Goal: Information Seeking & Learning: Learn about a topic

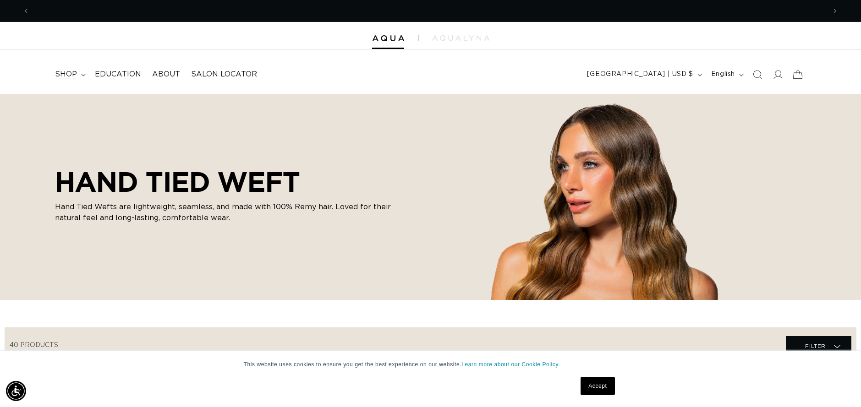
scroll to position [0, 796]
click at [81, 75] on icon at bounding box center [83, 75] width 5 height 3
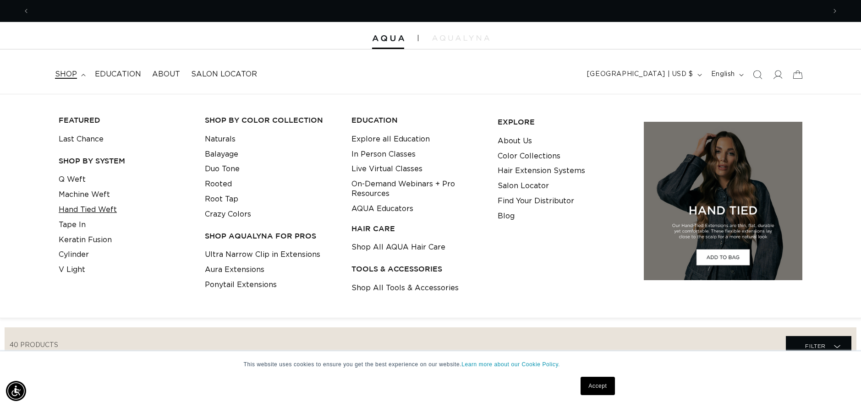
scroll to position [0, 1591]
click at [92, 210] on link "Hand Tied Weft" at bounding box center [88, 209] width 58 height 15
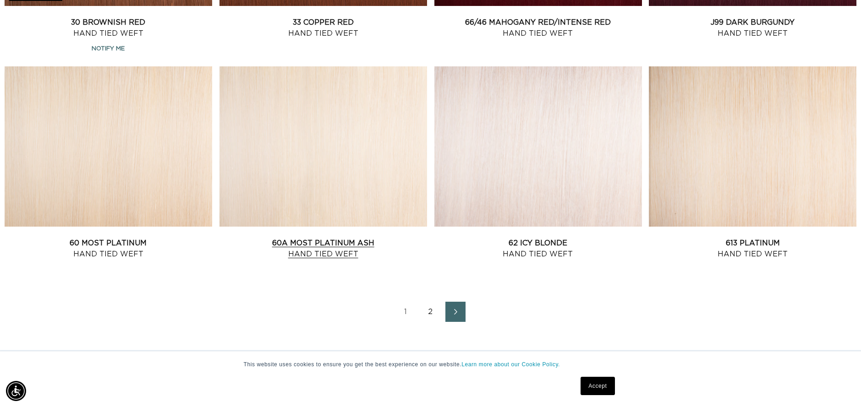
scroll to position [0, 796]
click at [335, 250] on link "60A Most Platinum Ash Hand Tied Weft" at bounding box center [323, 249] width 208 height 22
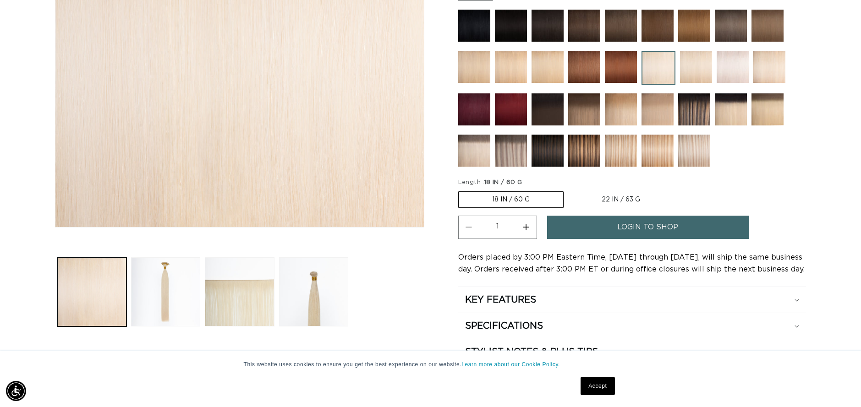
scroll to position [0, 796]
click at [689, 153] on img at bounding box center [694, 151] width 32 height 32
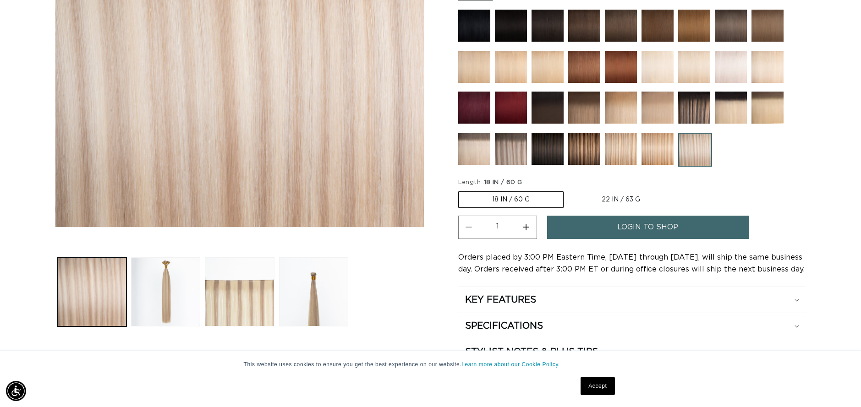
scroll to position [0, 1591]
click at [511, 151] on img at bounding box center [511, 149] width 32 height 32
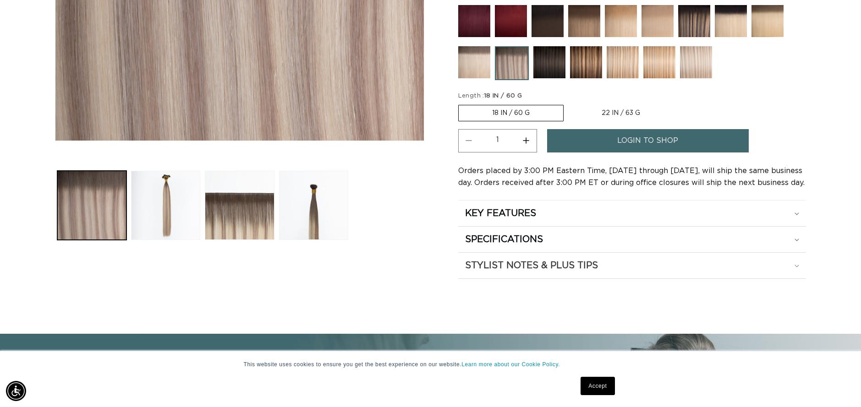
click at [536, 267] on h2 "STYLIST NOTES & PLUS TIPS" at bounding box center [531, 266] width 133 height 12
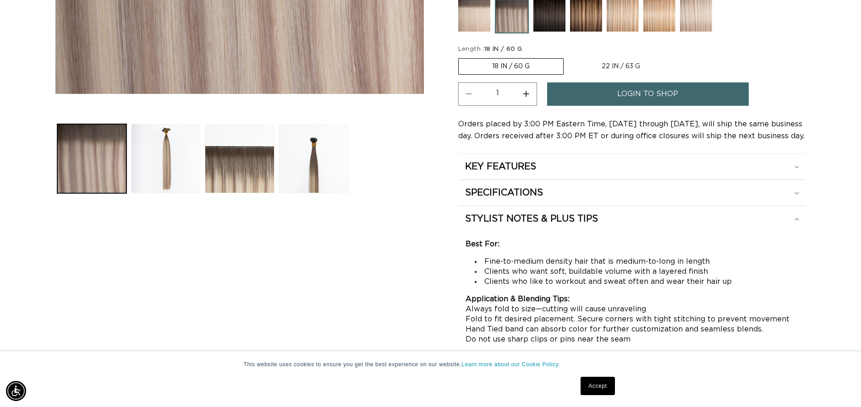
scroll to position [361, 0]
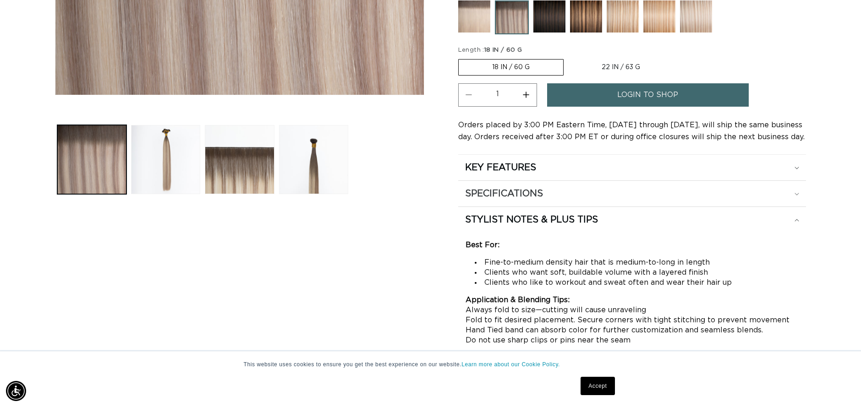
click at [523, 195] on h2 "SPECIFICATIONS" at bounding box center [504, 194] width 78 height 12
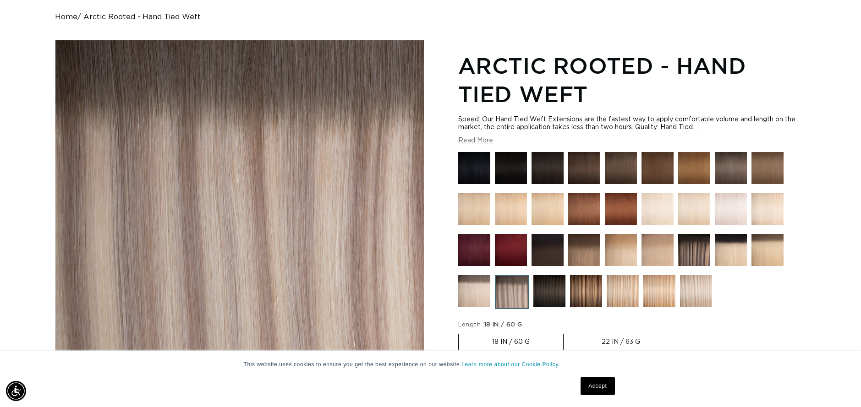
scroll to position [0, 796]
